Goal: Use online tool/utility: Utilize a website feature to perform a specific function

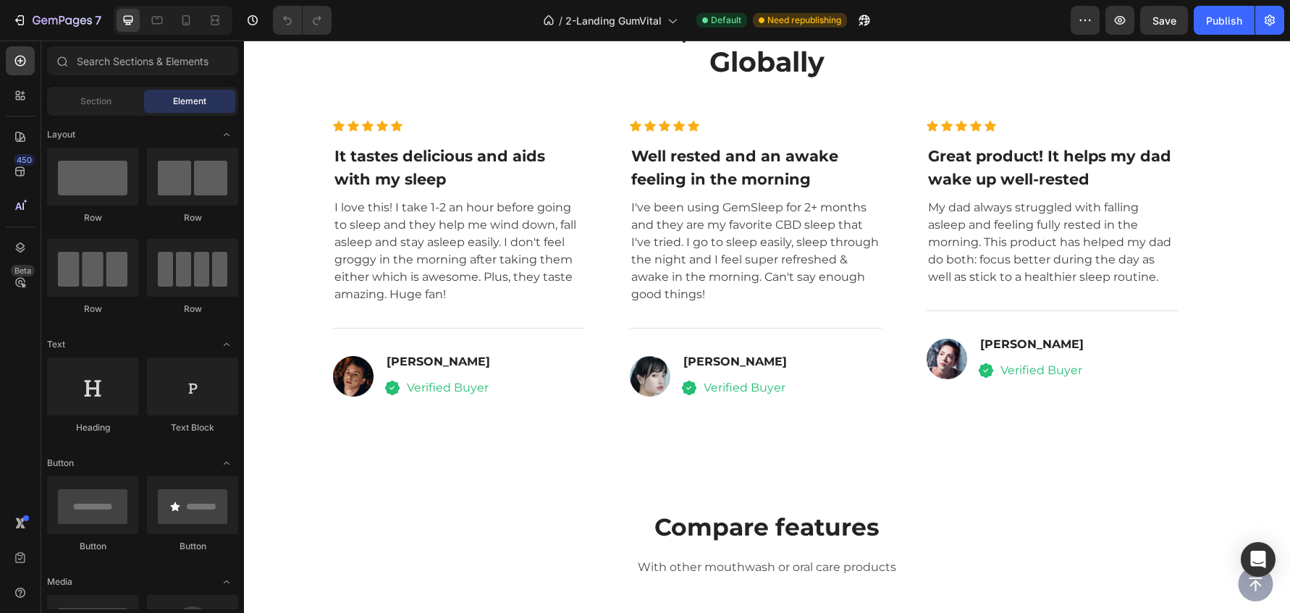
scroll to position [5060, 0]
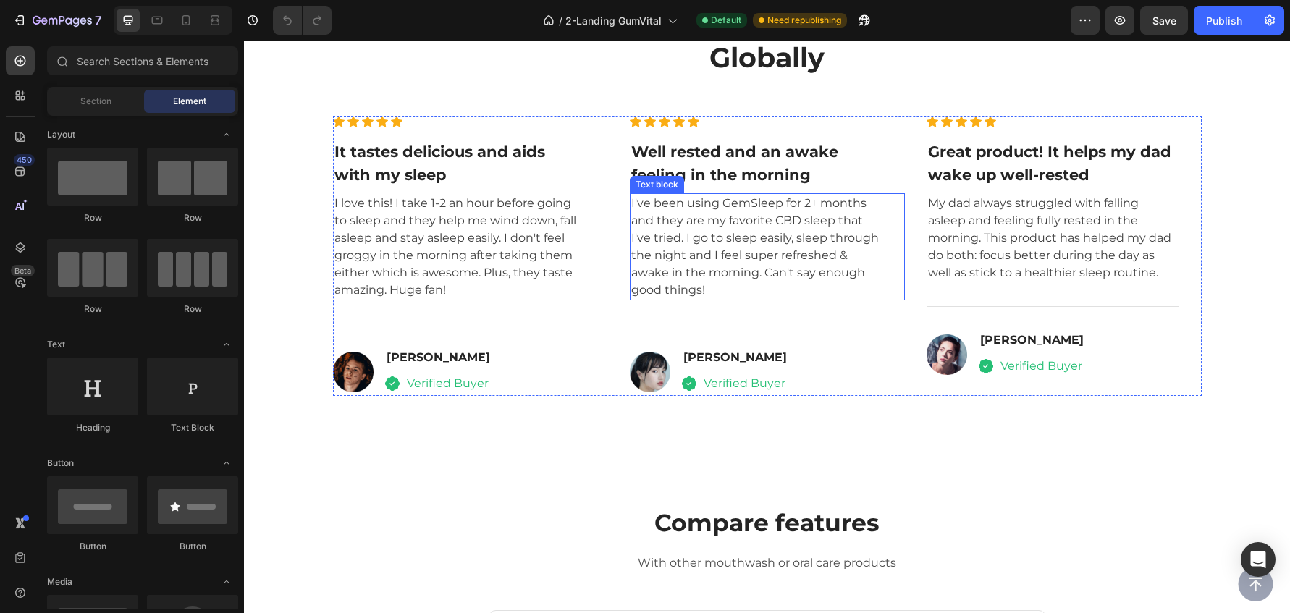
click at [749, 208] on p "I've been using GemSleep for 2+ months and they are my favorite CBD sleep that …" at bounding box center [755, 247] width 249 height 104
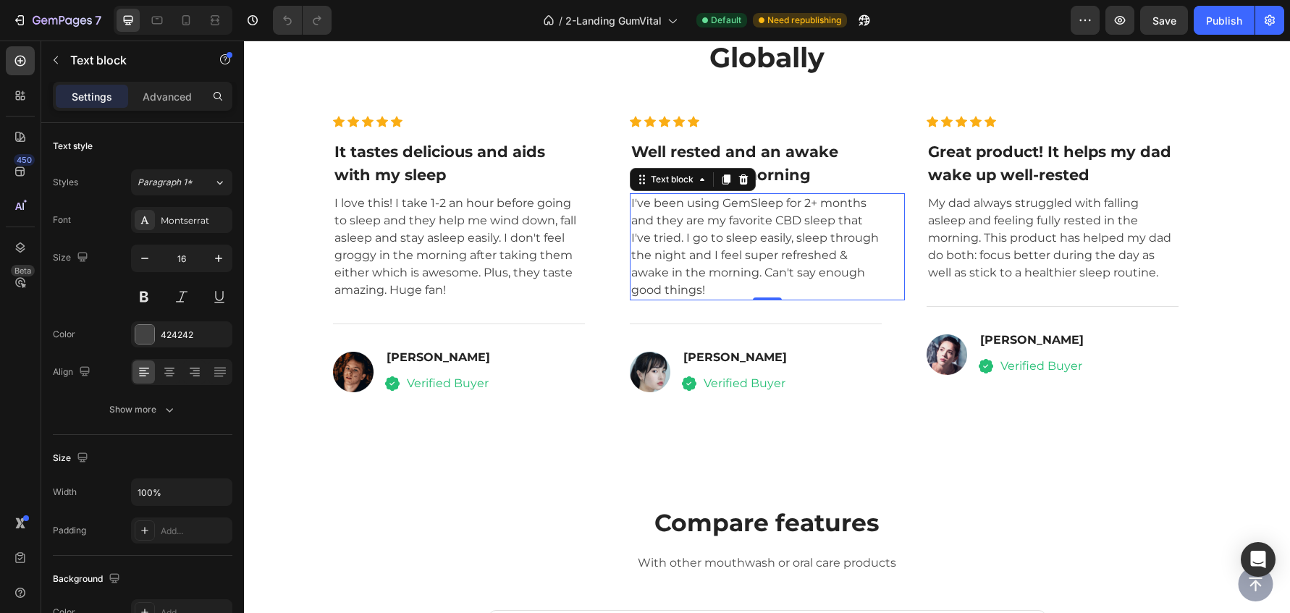
click at [770, 209] on p "I've been using GemSleep for 2+ months and they are my favorite CBD sleep that …" at bounding box center [755, 247] width 249 height 104
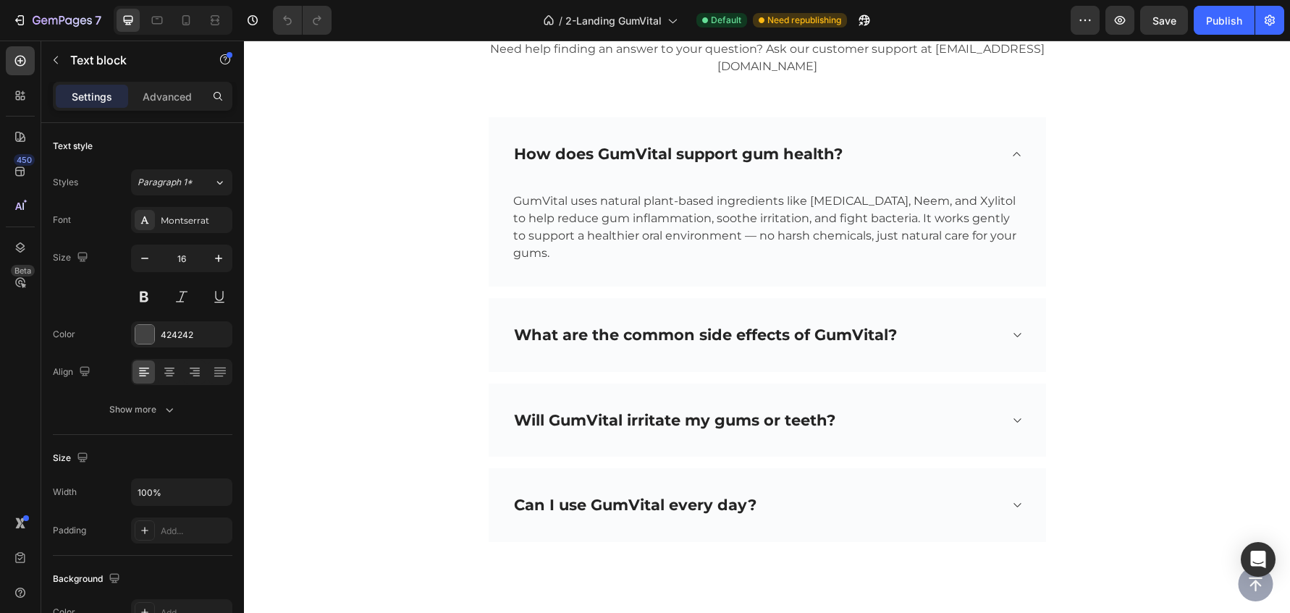
scroll to position [7346, 0]
click at [1016, 338] on icon at bounding box center [1016, 336] width 7 height 4
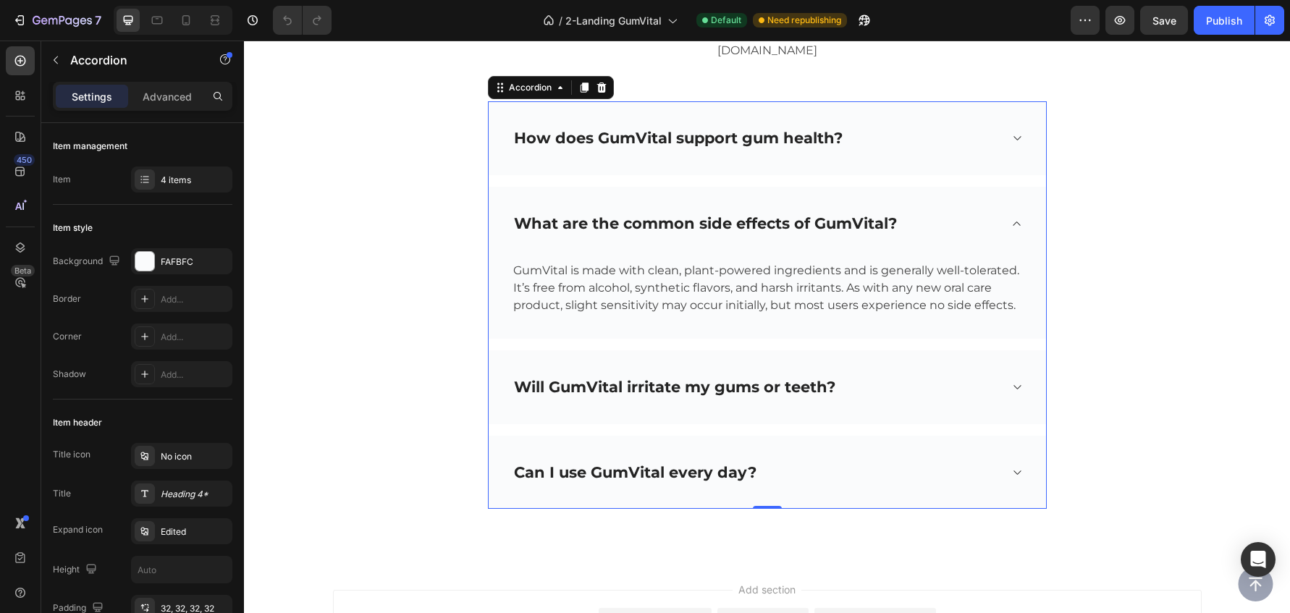
scroll to position [7491, 0]
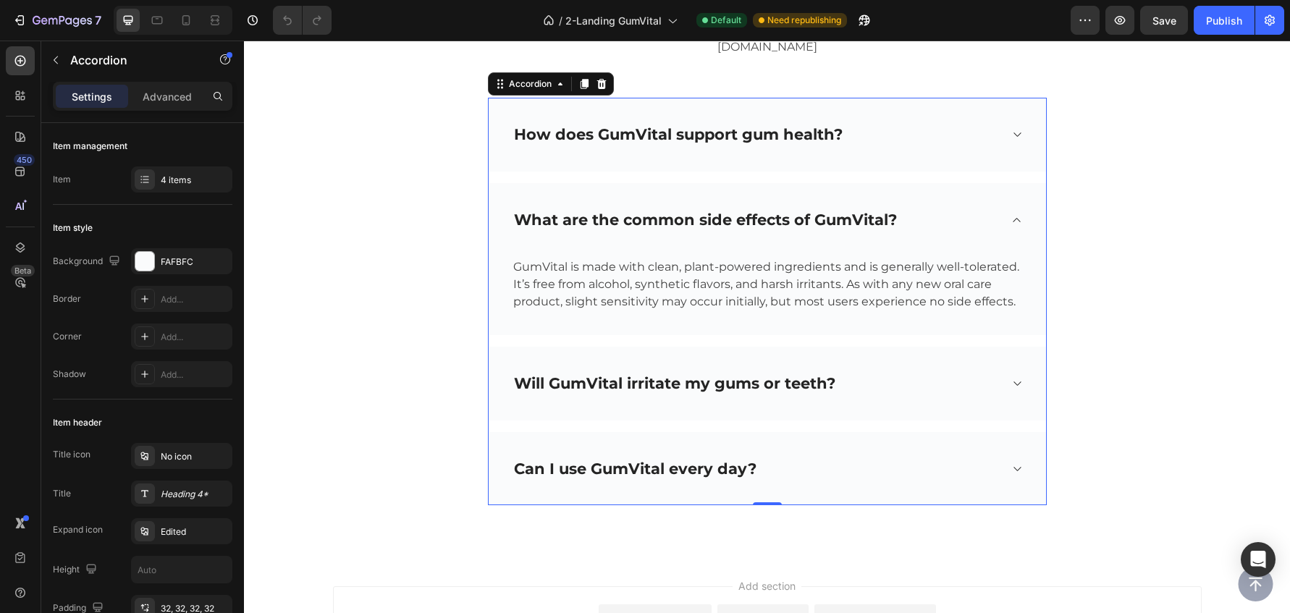
click at [1019, 385] on icon at bounding box center [1017, 384] width 11 height 12
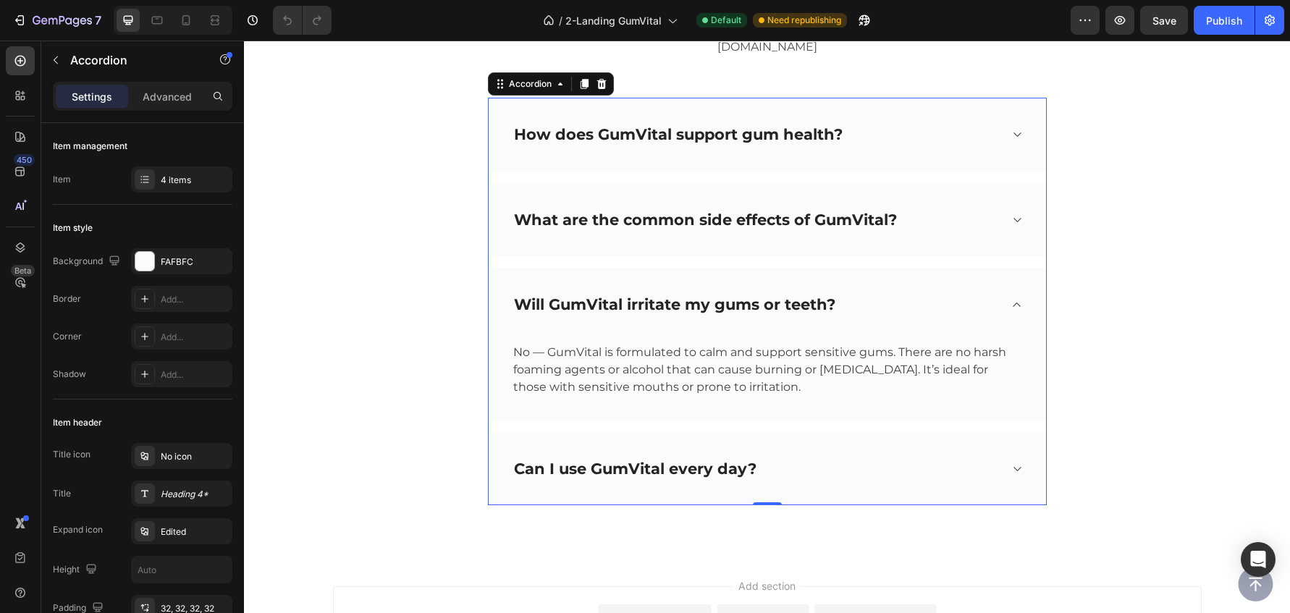
click at [1016, 468] on icon at bounding box center [1017, 469] width 11 height 12
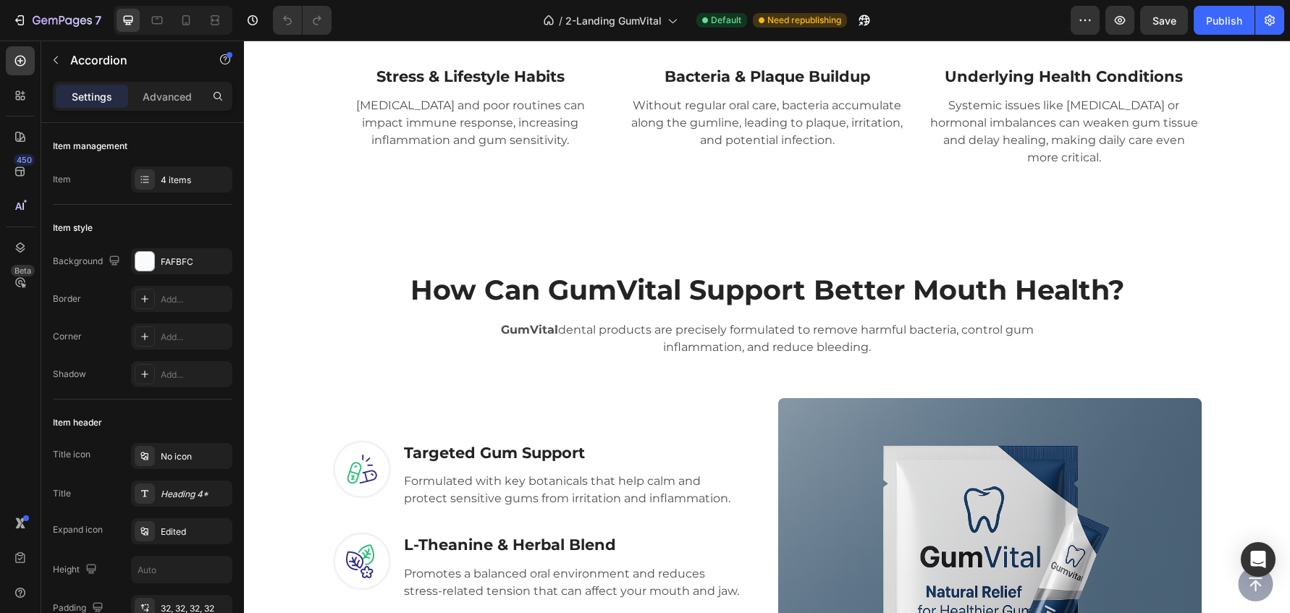
scroll to position [663, 0]
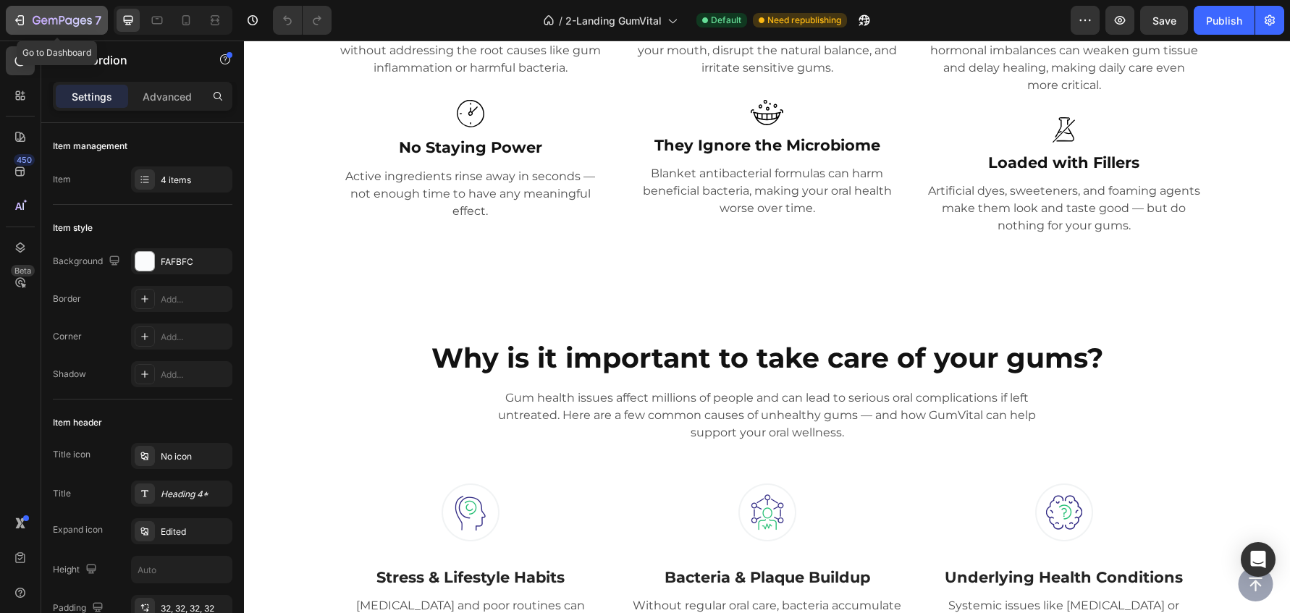
click at [20, 28] on div "7" at bounding box center [56, 20] width 89 height 17
